Goal: Task Accomplishment & Management: Manage account settings

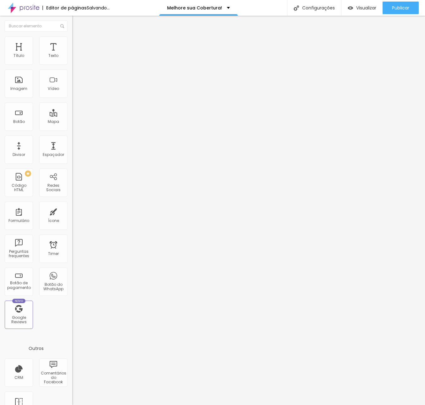
click at [72, 54] on span "Trocar imagem" at bounding box center [89, 51] width 34 height 5
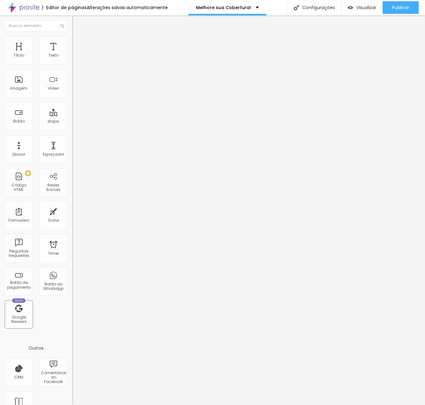
scroll to position [0, 0]
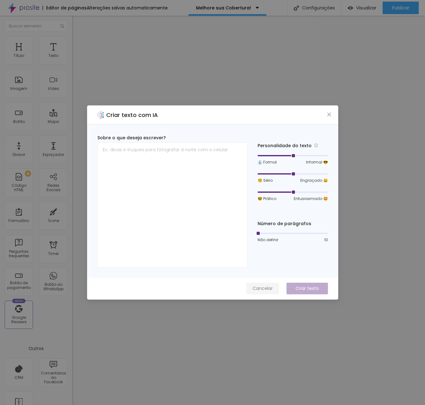
click at [267, 286] on span "Cancelar" at bounding box center [263, 288] width 20 height 7
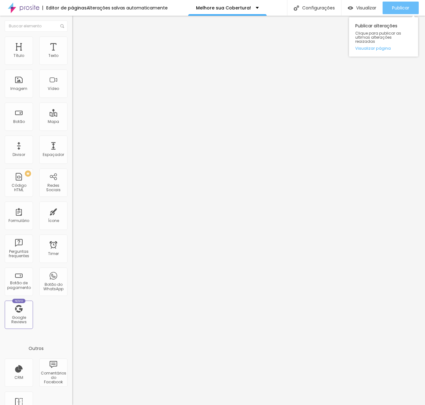
click at [405, 6] on span "Publicar" at bounding box center [400, 7] width 17 height 5
click at [404, 7] on span "Publicar" at bounding box center [400, 7] width 17 height 5
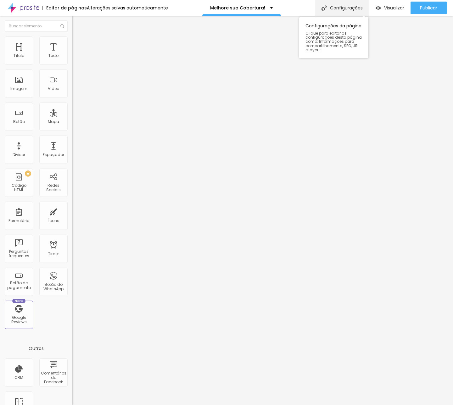
click at [336, 10] on div "Configurações" at bounding box center [342, 8] width 54 height 16
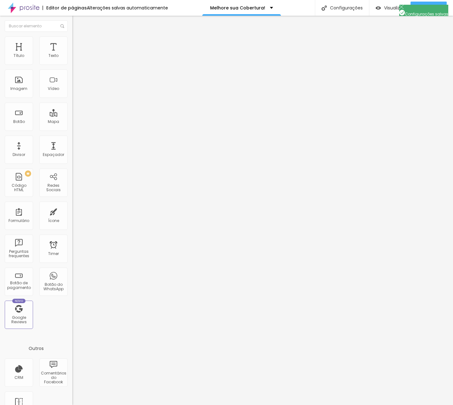
drag, startPoint x: 168, startPoint y: 267, endPoint x: 331, endPoint y: 291, distance: 165.0
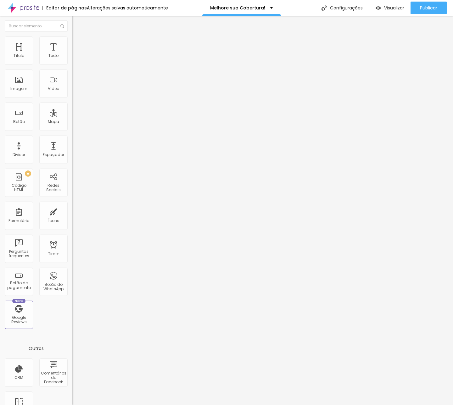
paste textarea "A Equipe FAURO FOTOS é composta por fotógrafos experientes, especializados em r…"
type textarea "A Equipe FAURO FOTOS é composta por fotógrafos experientes, especializados em r…"
drag, startPoint x: 274, startPoint y: 237, endPoint x: 147, endPoint y: 232, distance: 126.8
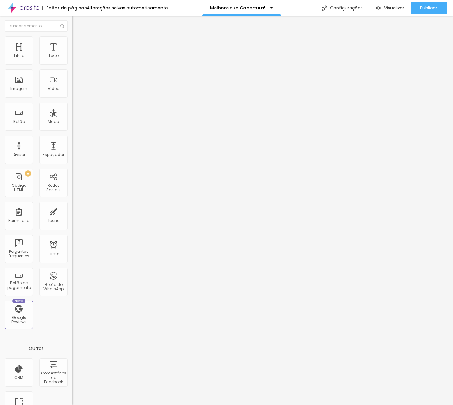
type input "Tenha a melhor cobertura do seu evento!"
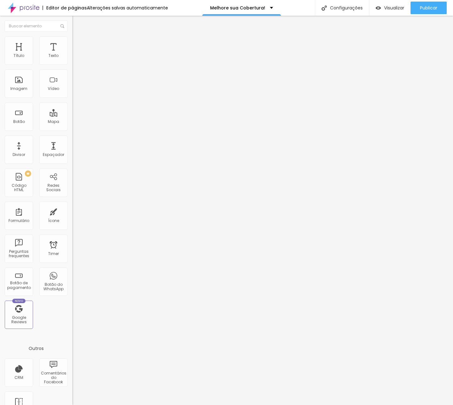
click at [339, 405] on div at bounding box center [226, 412] width 453 height 6
click at [425, 7] on span "Publicar" at bounding box center [428, 7] width 17 height 5
drag, startPoint x: 365, startPoint y: 44, endPoint x: 54, endPoint y: 34, distance: 311.4
click at [72, 36] on li "Avançado" at bounding box center [108, 39] width 72 height 6
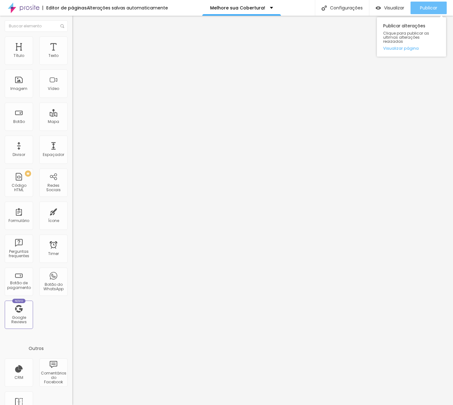
click at [425, 5] on span "Publicar" at bounding box center [428, 7] width 17 height 5
click at [425, 7] on span "Publicar" at bounding box center [428, 7] width 17 height 5
click at [422, 10] on span "Publicar" at bounding box center [428, 7] width 17 height 5
click at [388, 7] on span "Visualizar" at bounding box center [394, 7] width 20 height 5
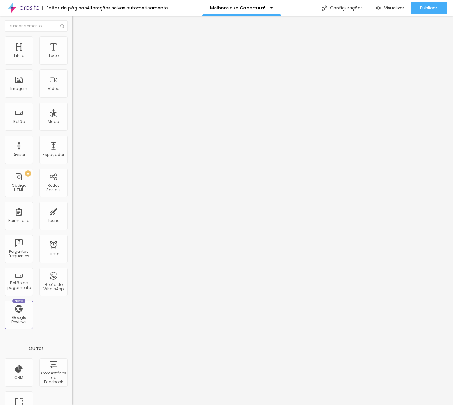
click at [72, 59] on input "https://vimeo.com/1119985628" at bounding box center [109, 56] width 75 height 6
paste input "2339961"
type input "https://vimeo.com/1123399618"
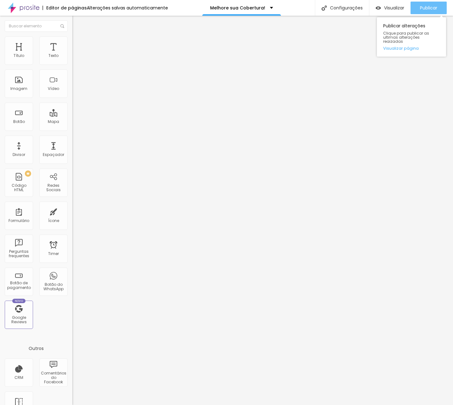
click at [425, 9] on span "Publicar" at bounding box center [428, 7] width 17 height 5
click at [384, 9] on span "Visualizar" at bounding box center [394, 7] width 20 height 5
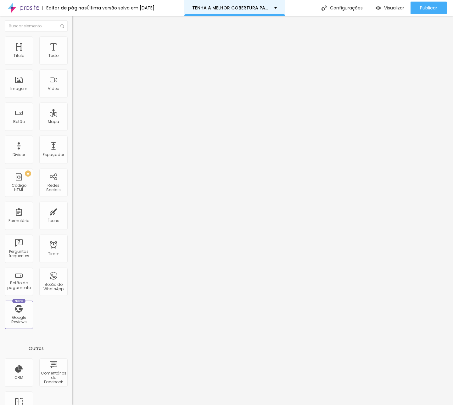
click at [277, 9] on div "TENHA A MELHOR COBERTURA PARA SEU EVENTO" at bounding box center [234, 8] width 85 height 4
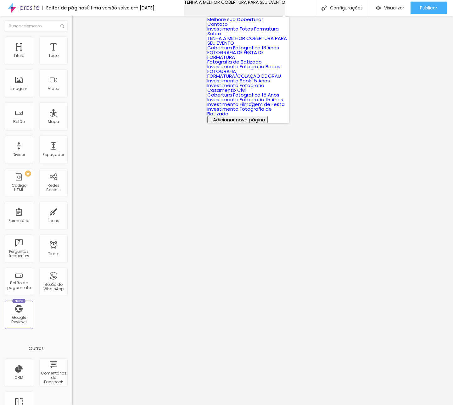
click at [280, 4] on div "TENHA A MELHOR COBERTURA PARA SEU EVENTO" at bounding box center [234, 2] width 101 height 4
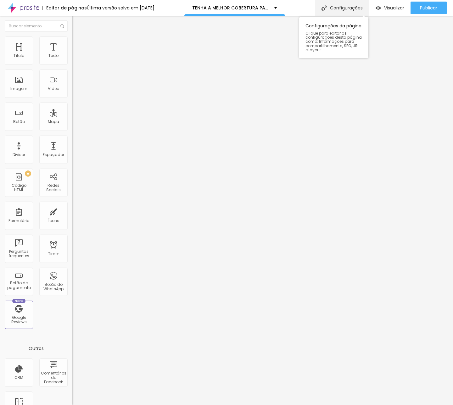
click at [347, 9] on div "Configurações" at bounding box center [342, 8] width 54 height 16
drag, startPoint x: 278, startPoint y: 133, endPoint x: 161, endPoint y: 133, distance: 117.0
type input "Tenha a melhor cobertura para o seu evento!"
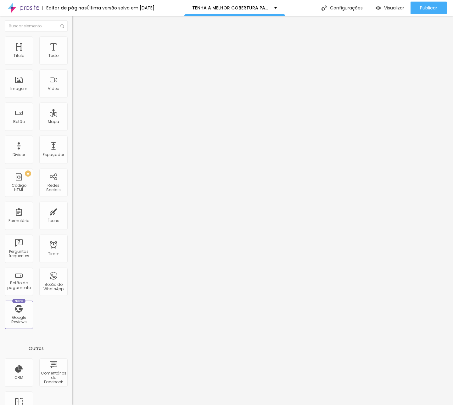
paste input "enha a melhor cobertura para o seu evento!"
type input "Tenha a melhor cobertura para o seu evento!"
drag, startPoint x: 184, startPoint y: 283, endPoint x: 156, endPoint y: 255, distance: 39.4
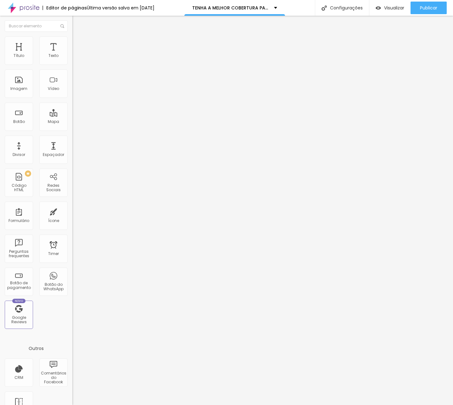
paste textarea "A Equipe FAURO FOTOS é composta por fotógrafos experientes, especializados em r…"
drag, startPoint x: 189, startPoint y: 266, endPoint x: 218, endPoint y: 267, distance: 28.6
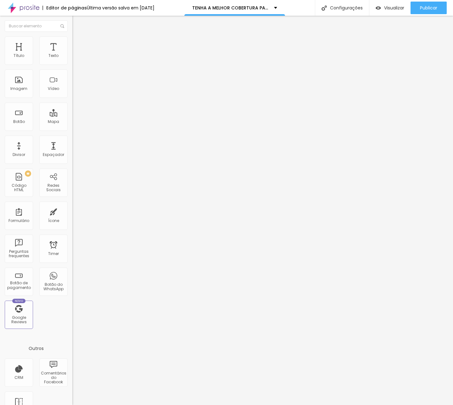
scroll to position [13, 0]
type textarea "A Equipe FAURO FOTOS é composta por fotógrafos experientes, especializados em r…"
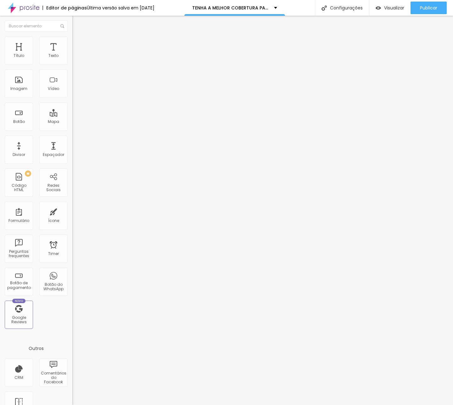
scroll to position [0, 0]
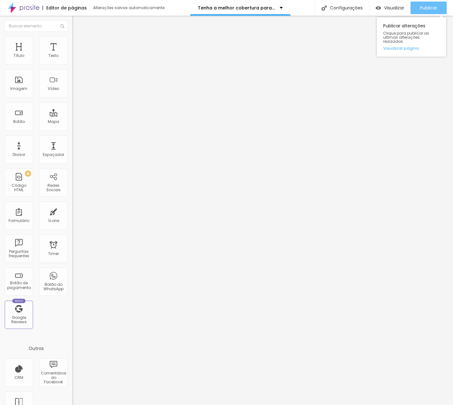
click at [421, 9] on span "Publicar" at bounding box center [428, 7] width 17 height 5
click at [425, 7] on span "Publicar" at bounding box center [428, 7] width 17 height 5
click at [393, 5] on span "Visualizar" at bounding box center [394, 7] width 20 height 5
click at [72, 59] on input "https://vimeo.com/1119985628" at bounding box center [109, 56] width 75 height 6
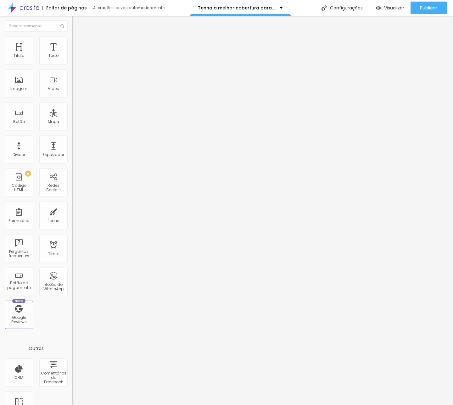
click at [72, 59] on input "https://vimeo.com/1119985628" at bounding box center [109, 56] width 75 height 6
paste input "2339961"
type input "https://vimeo.com/1123399618"
click at [427, 6] on span "Publicar" at bounding box center [428, 7] width 17 height 5
click at [396, 4] on div "Visualizar" at bounding box center [389, 8] width 29 height 13
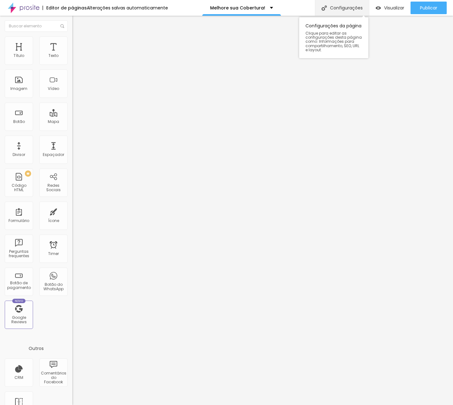
click at [349, 7] on div "Configurações" at bounding box center [342, 8] width 54 height 16
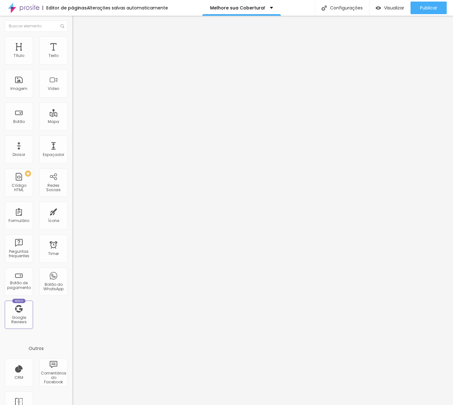
click at [350, 6] on div "Configurações" at bounding box center [342, 8] width 54 height 16
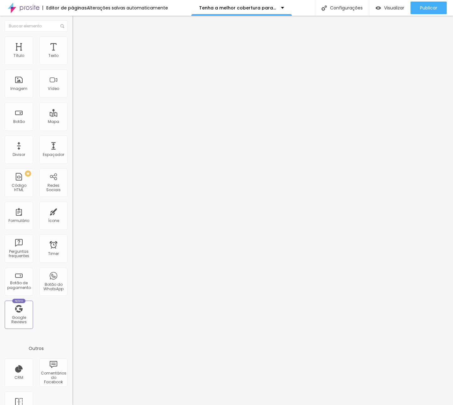
click at [341, 405] on div at bounding box center [226, 412] width 453 height 6
click at [350, 5] on div "Configurações" at bounding box center [342, 8] width 54 height 16
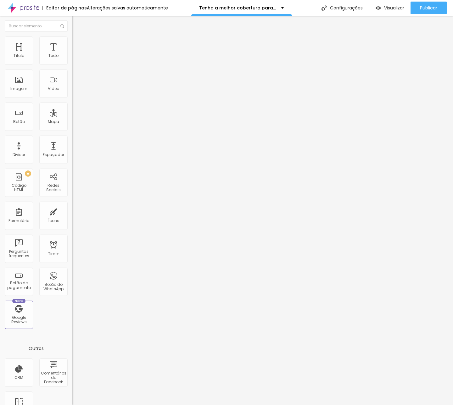
click at [72, 54] on span "Trocar imagem" at bounding box center [89, 51] width 34 height 5
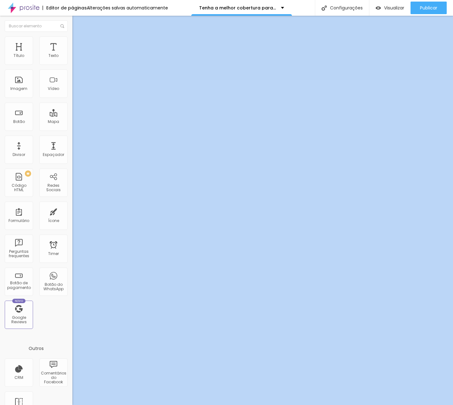
drag, startPoint x: 239, startPoint y: 32, endPoint x: 506, endPoint y: 54, distance: 267.8
click at [452, 54] on html "Editor de páginas Alterações salvas automaticamente Tenha a melhor cobertura pa…" at bounding box center [226, 202] width 453 height 405
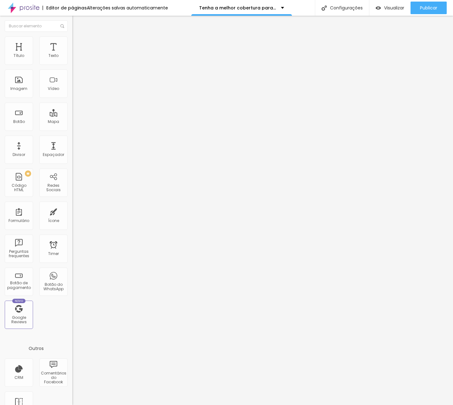
drag, startPoint x: 214, startPoint y: 27, endPoint x: 323, endPoint y: 65, distance: 115.6
click at [72, 54] on span "Trocar imagem" at bounding box center [89, 51] width 34 height 5
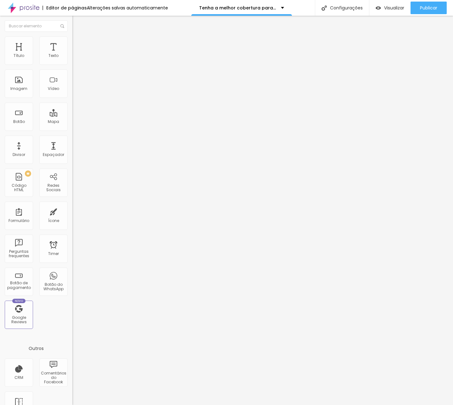
scroll to position [0, 0]
click at [72, 54] on span "Trocar imagem" at bounding box center [89, 51] width 34 height 5
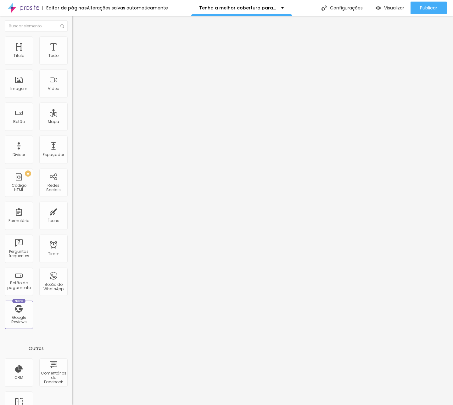
scroll to position [41, 0]
click at [436, 5] on span "Publicar" at bounding box center [428, 7] width 17 height 5
